Goal: Task Accomplishment & Management: Manage account settings

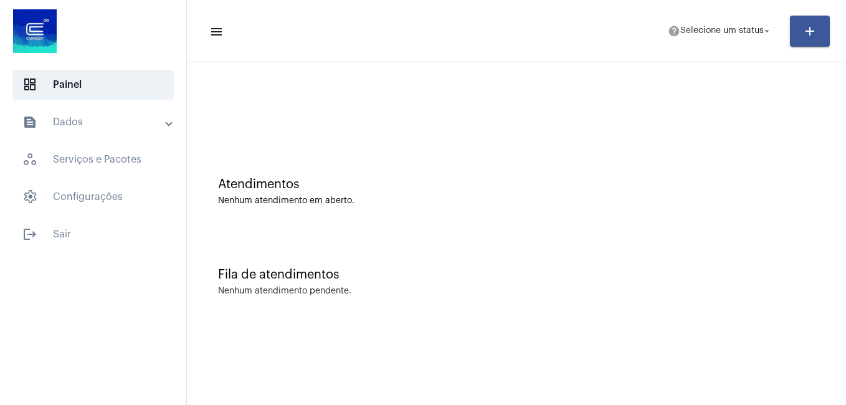
click at [78, 124] on mat-panel-title "text_snippet_outlined Dados" at bounding box center [94, 122] width 144 height 15
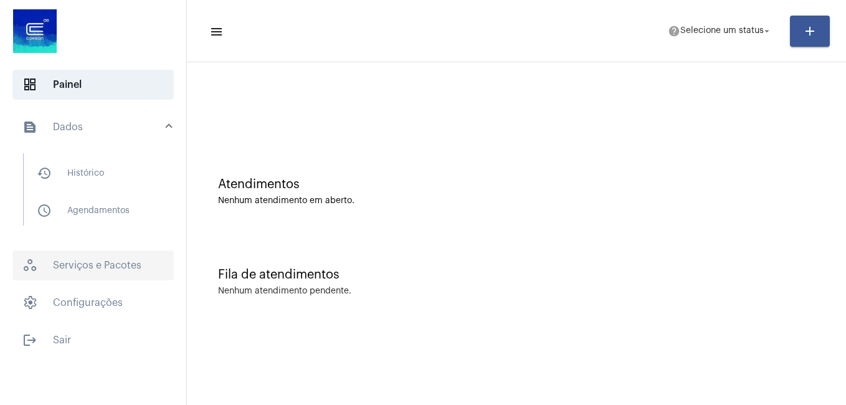
click at [85, 259] on span "workspaces_outlined Serviços e Pacotes" at bounding box center [92, 265] width 161 height 30
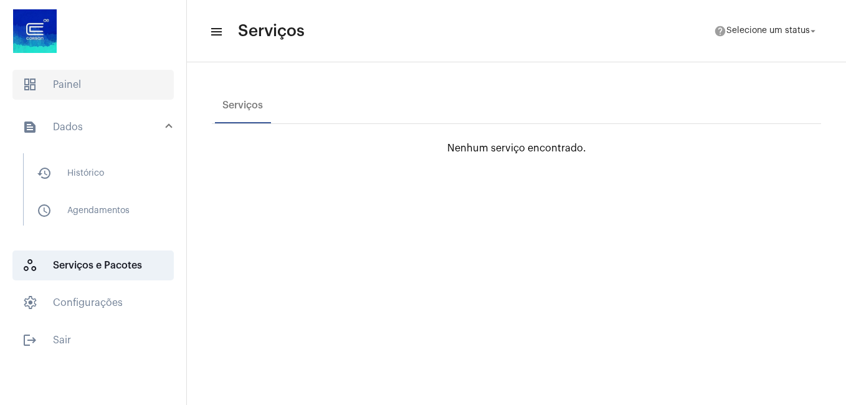
click at [62, 86] on span "dashboard Painel" at bounding box center [92, 85] width 161 height 30
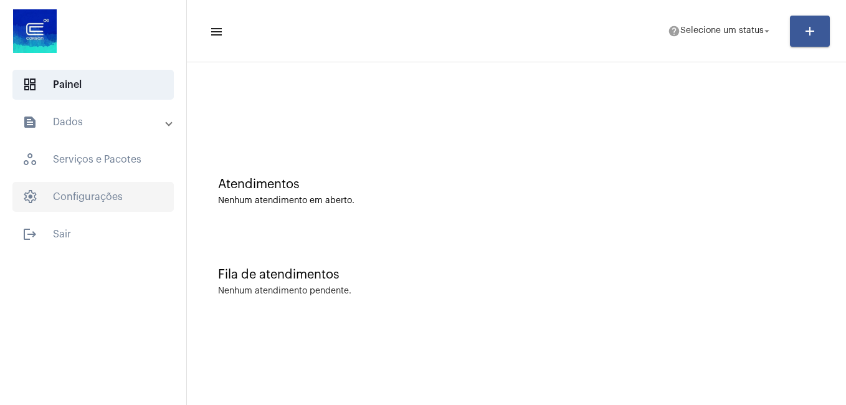
click at [90, 195] on span "settings Configurações" at bounding box center [92, 197] width 161 height 30
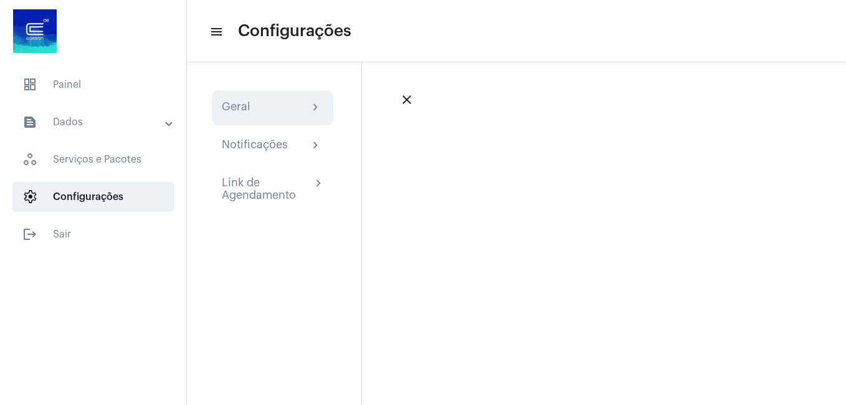
click at [235, 106] on div "Geral" at bounding box center [236, 107] width 29 height 15
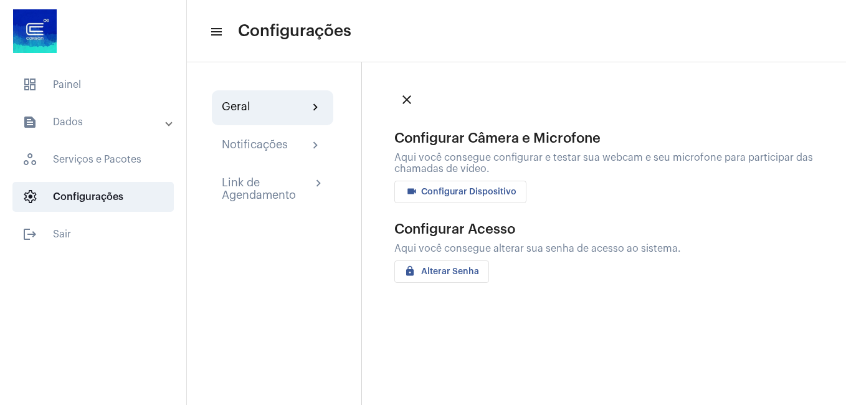
click at [466, 192] on span "videocam Configurar Dispositivo" at bounding box center [460, 191] width 112 height 9
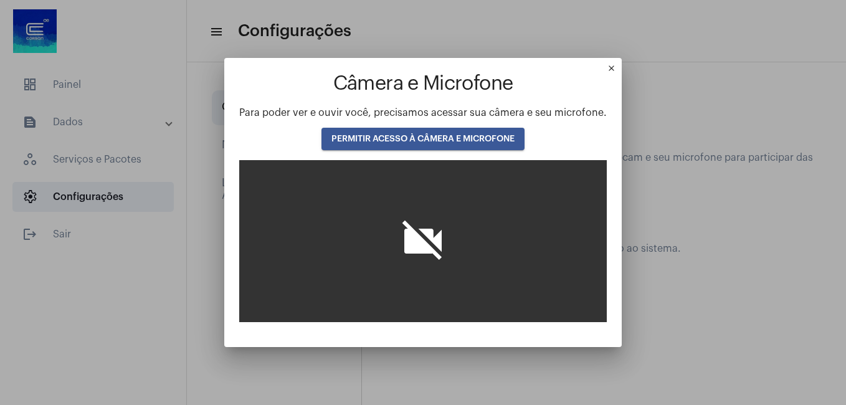
click at [426, 239] on icon "videocam_off" at bounding box center [423, 241] width 50 height 50
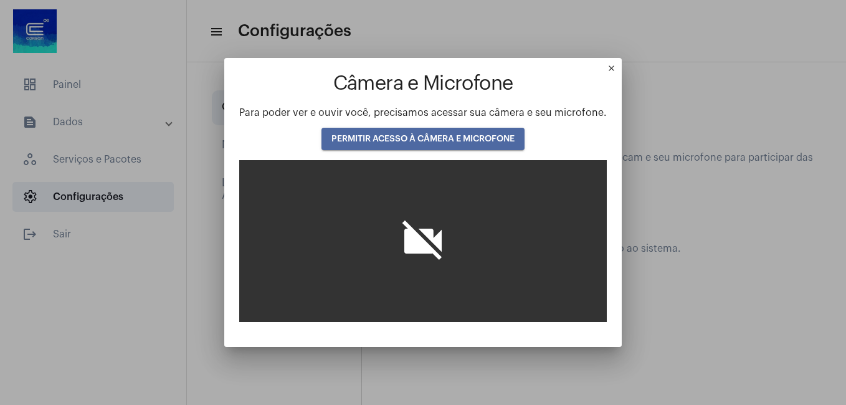
click at [412, 142] on span "PERMITIR ACESSO À CÂMERA E MICROFONE" at bounding box center [422, 139] width 183 height 9
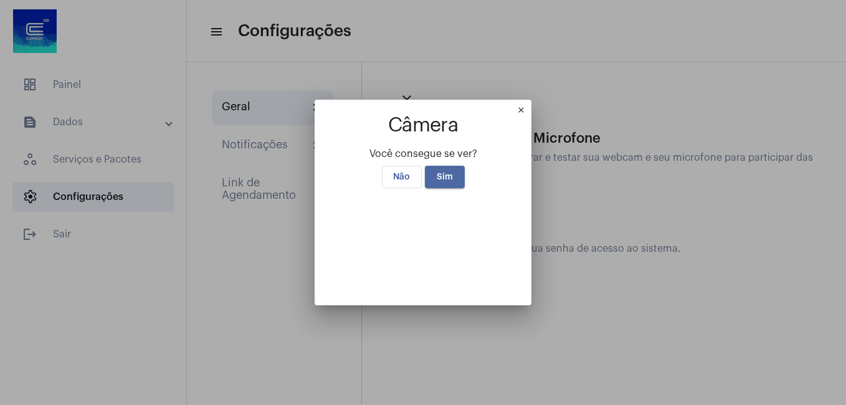
click at [444, 173] on span "Sim" at bounding box center [445, 177] width 16 height 9
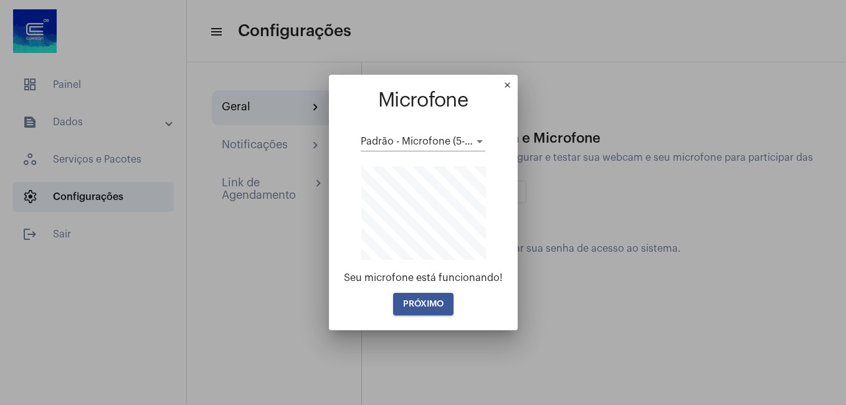
click at [416, 300] on span "PRÓXIMO" at bounding box center [423, 304] width 40 height 9
